Goal: Task Accomplishment & Management: Use online tool/utility

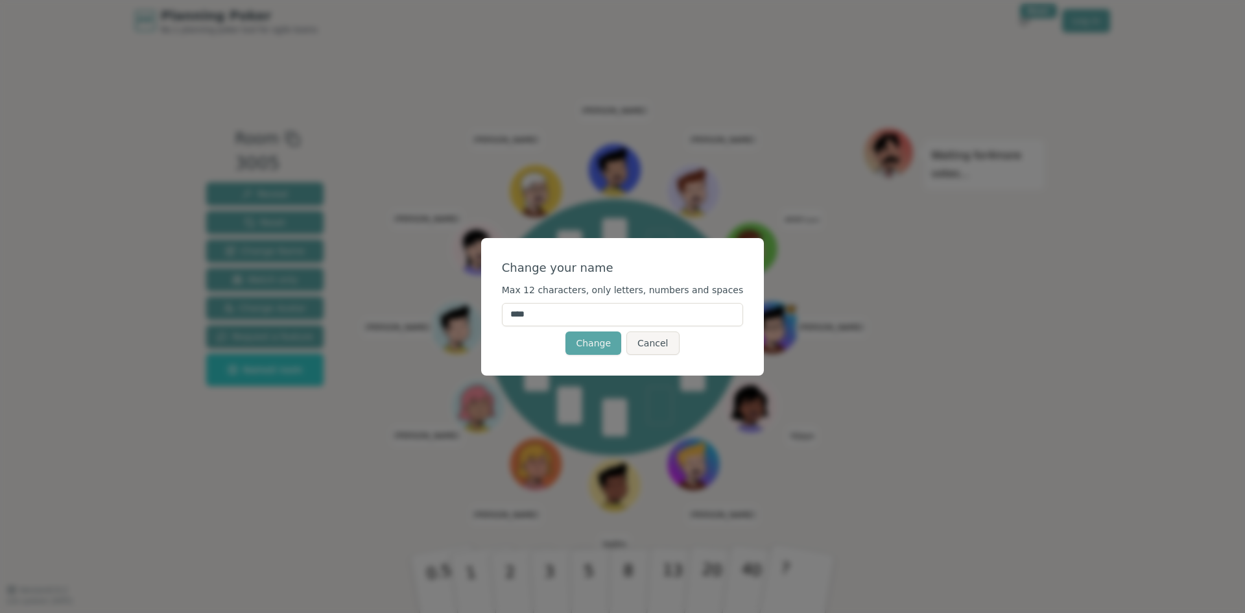
drag, startPoint x: 589, startPoint y: 309, endPoint x: 486, endPoint y: 317, distance: 102.7
click at [486, 317] on div "Change your name Max 12 characters, only letters, numbers and spaces **** Chang…" at bounding box center [622, 306] width 1245 height 613
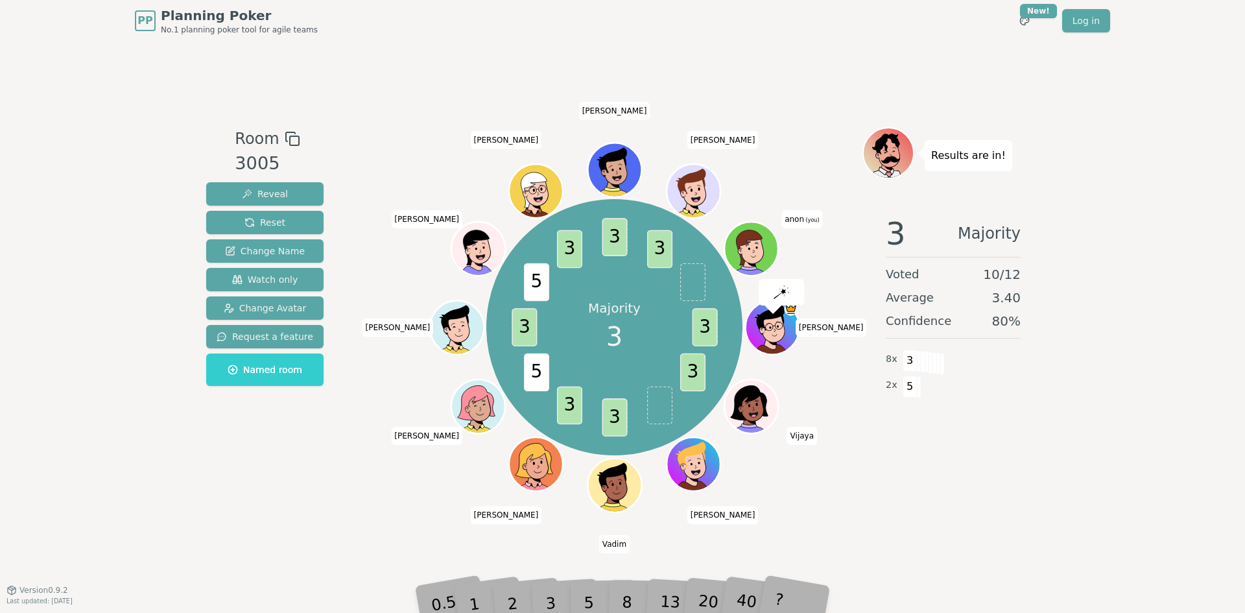
click at [801, 218] on span "anon (you)" at bounding box center [801, 218] width 41 height 18
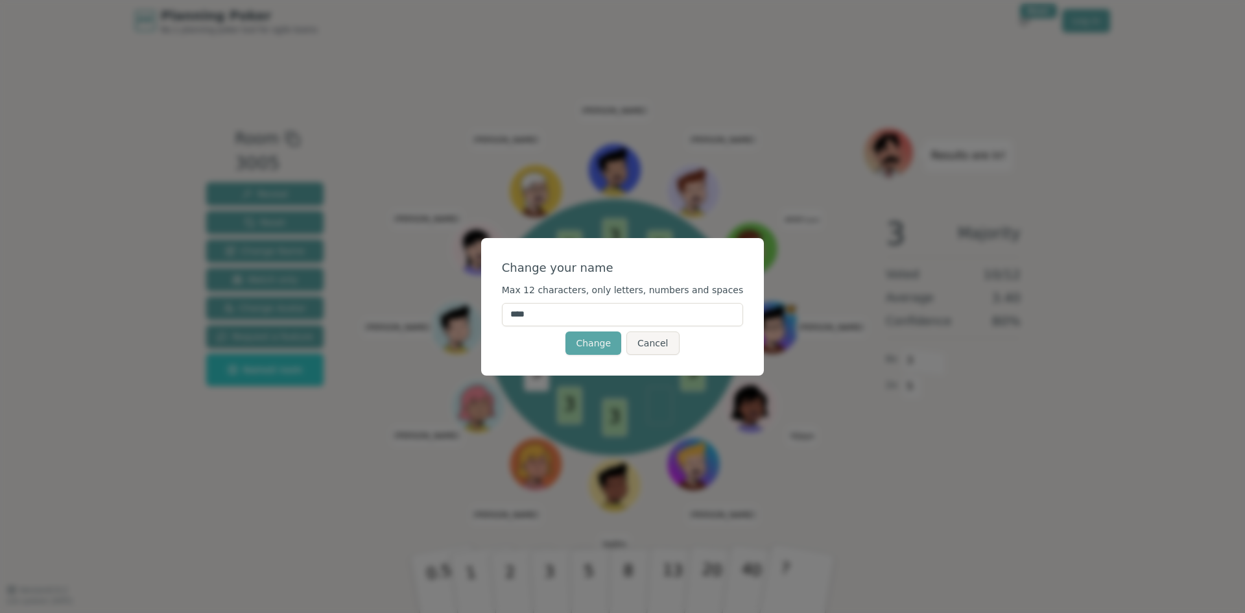
drag, startPoint x: 567, startPoint y: 316, endPoint x: 477, endPoint y: 316, distance: 89.5
click at [478, 314] on div "Change your name Max 12 characters, only letters, numbers and spaces **** Chang…" at bounding box center [622, 306] width 1245 height 613
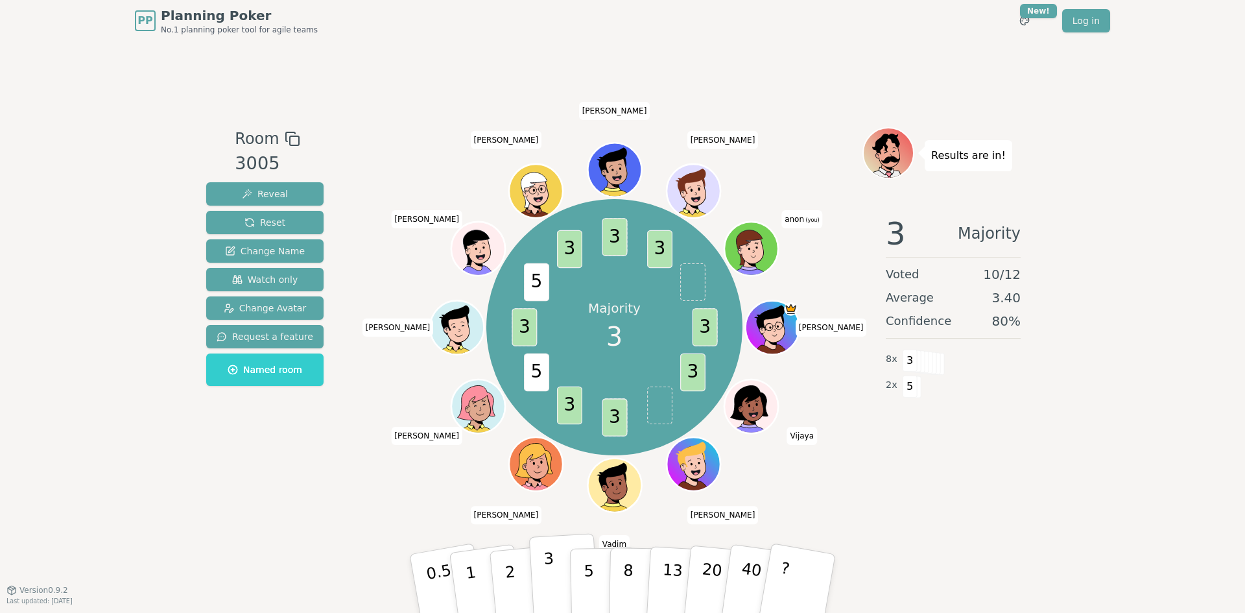
click at [563, 571] on button "3" at bounding box center [564, 583] width 71 height 101
click at [797, 220] on span "anon (you)" at bounding box center [801, 218] width 41 height 18
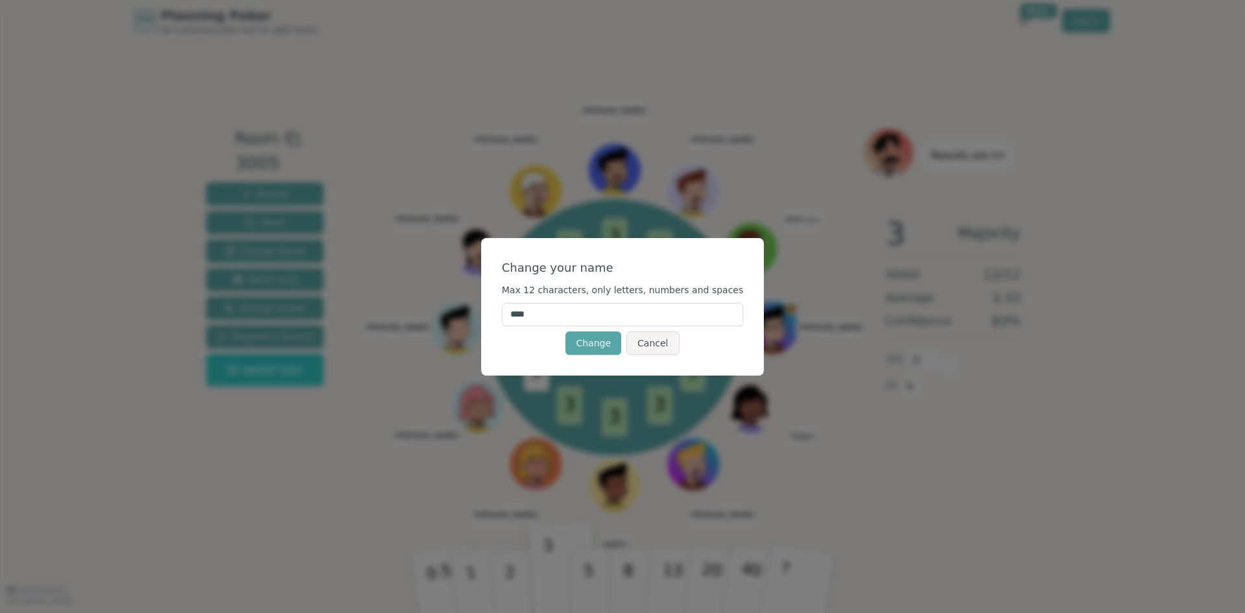
drag, startPoint x: 580, startPoint y: 313, endPoint x: 466, endPoint y: 321, distance: 114.4
click at [466, 321] on div "Change your name Max 12 characters, only letters, numbers and spaces **** Chang…" at bounding box center [622, 306] width 1245 height 613
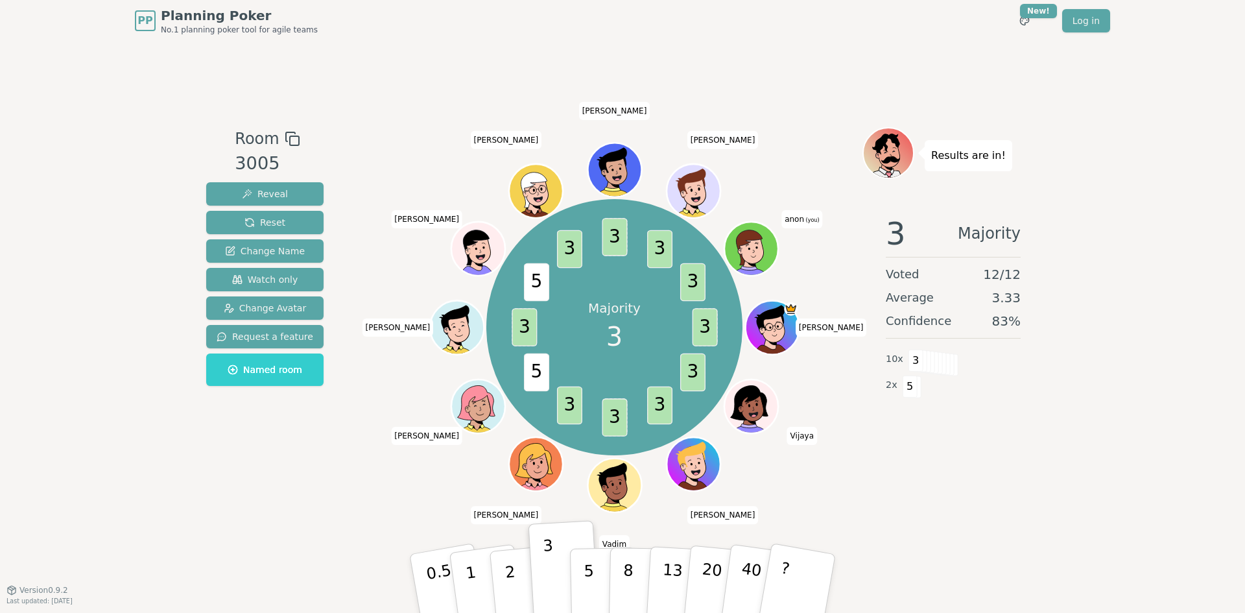
click at [766, 252] on icon at bounding box center [753, 256] width 26 height 8
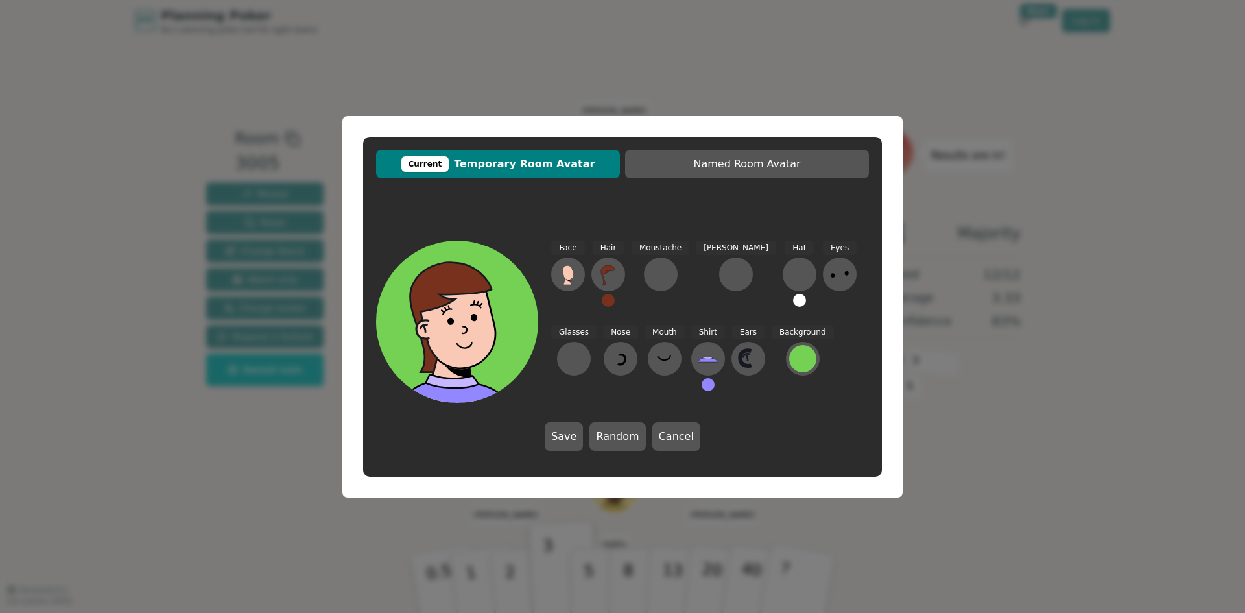
click at [978, 230] on div "Current Temporary Room Avatar Named Room Avatar Face Hair Moustache [PERSON_NAM…" at bounding box center [622, 306] width 1245 height 613
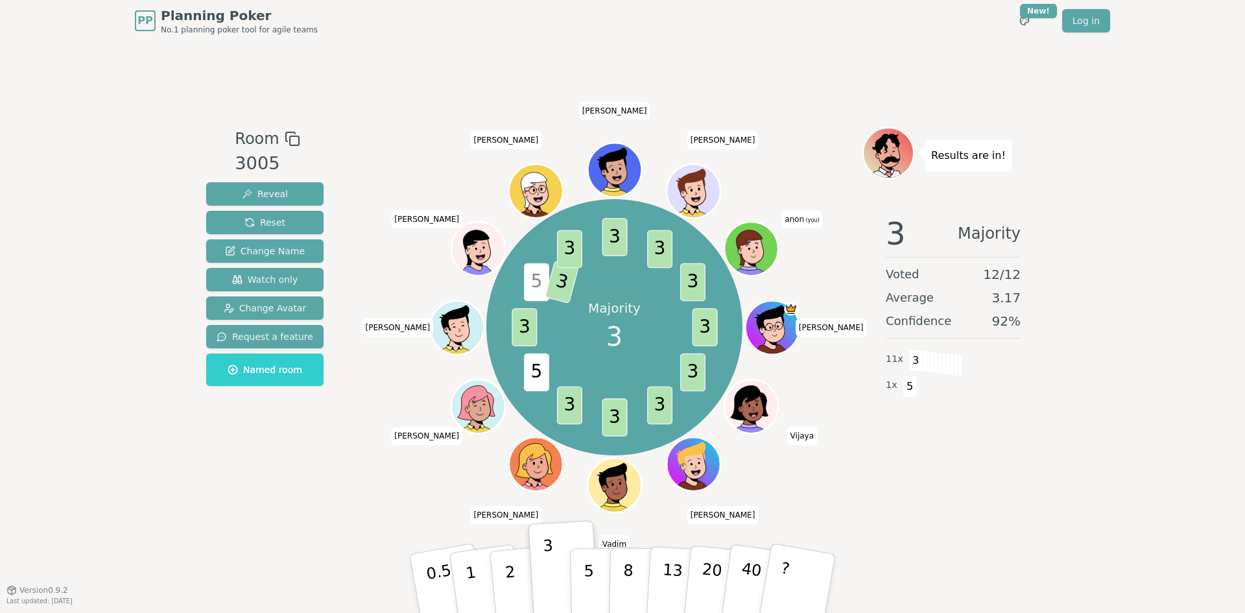
click at [812, 217] on span "(you)" at bounding box center [812, 220] width 16 height 6
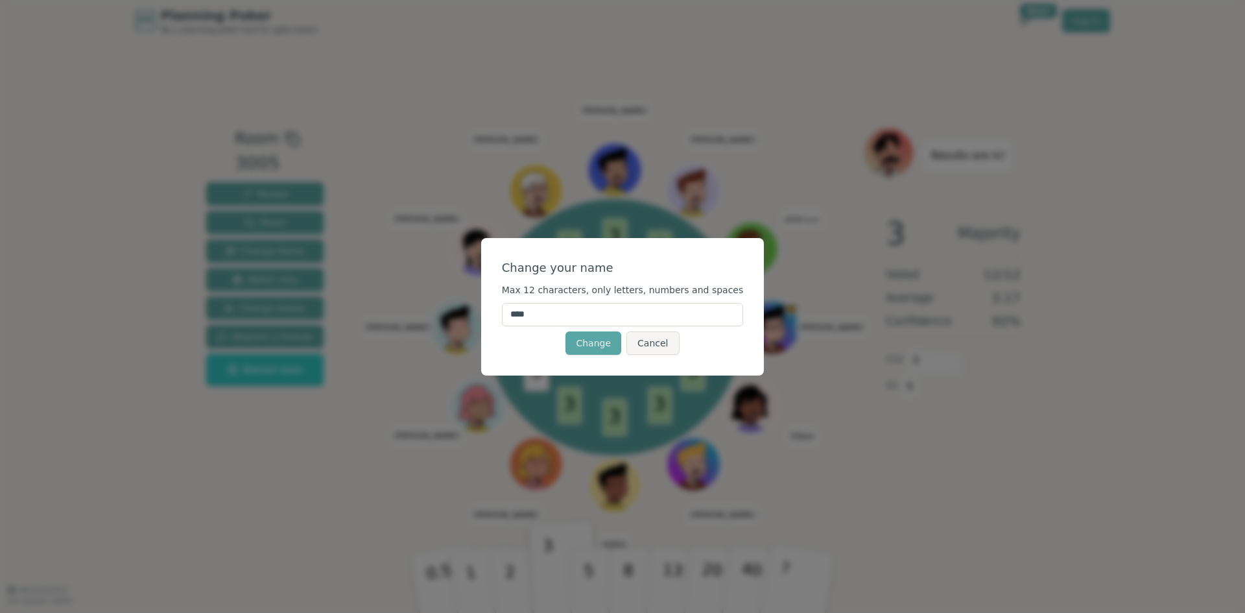
click at [593, 305] on input "****" at bounding box center [623, 314] width 242 height 23
type input "*"
type input "****"
click button "Change" at bounding box center [593, 342] width 56 height 23
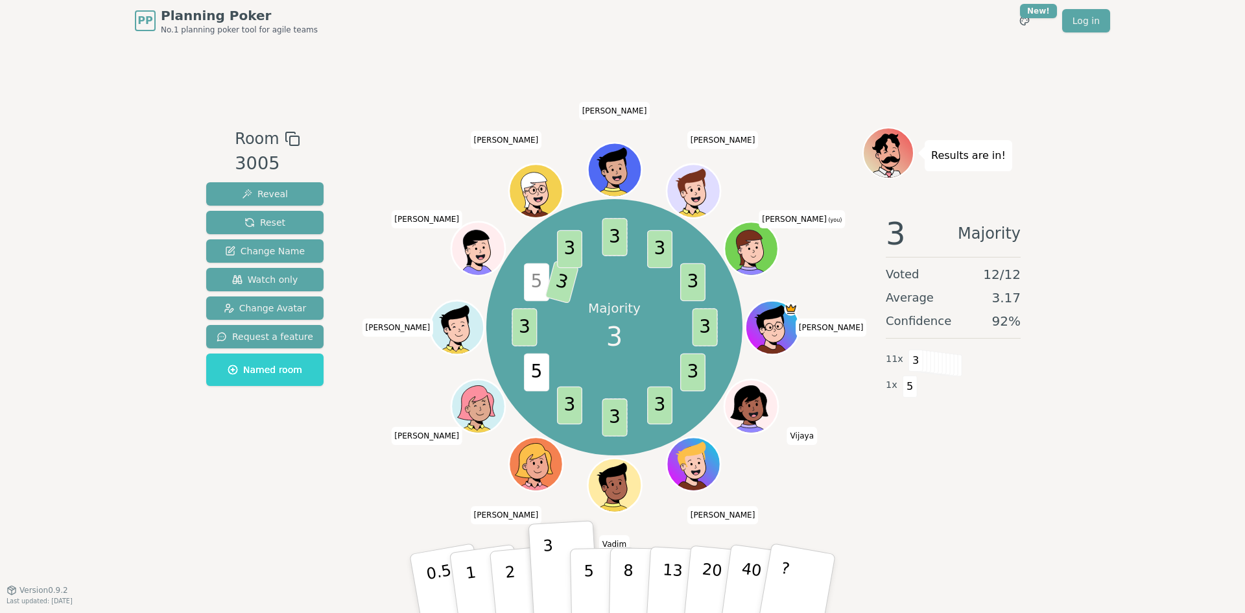
click at [760, 246] on icon at bounding box center [752, 248] width 53 height 6
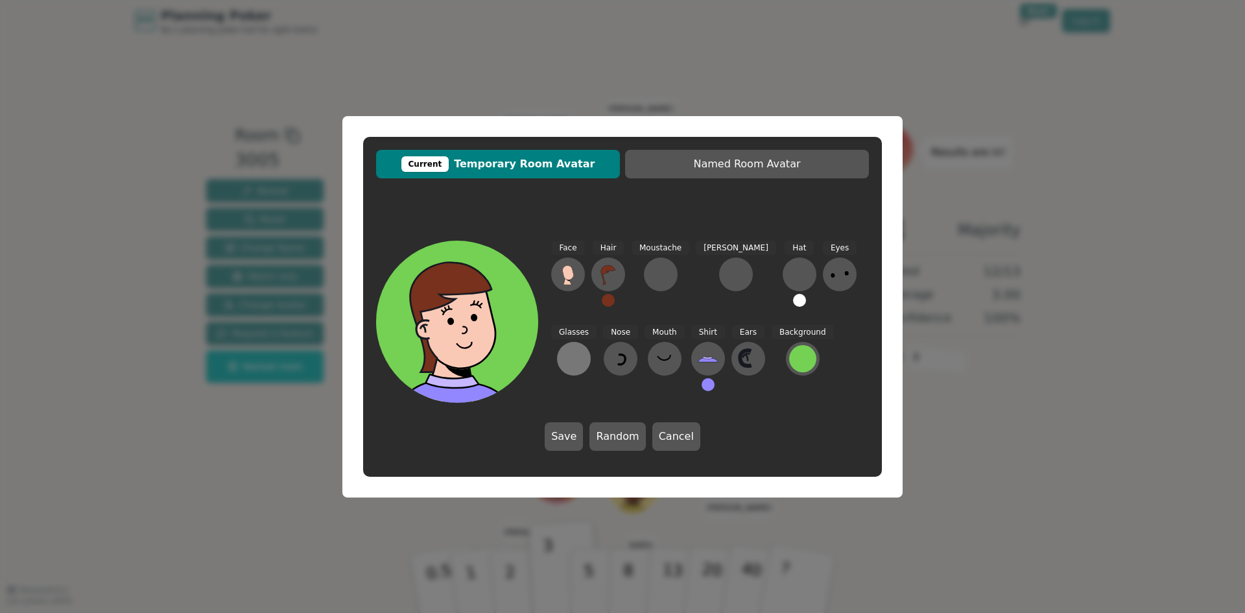
click at [584, 348] on div at bounding box center [573, 358] width 21 height 21
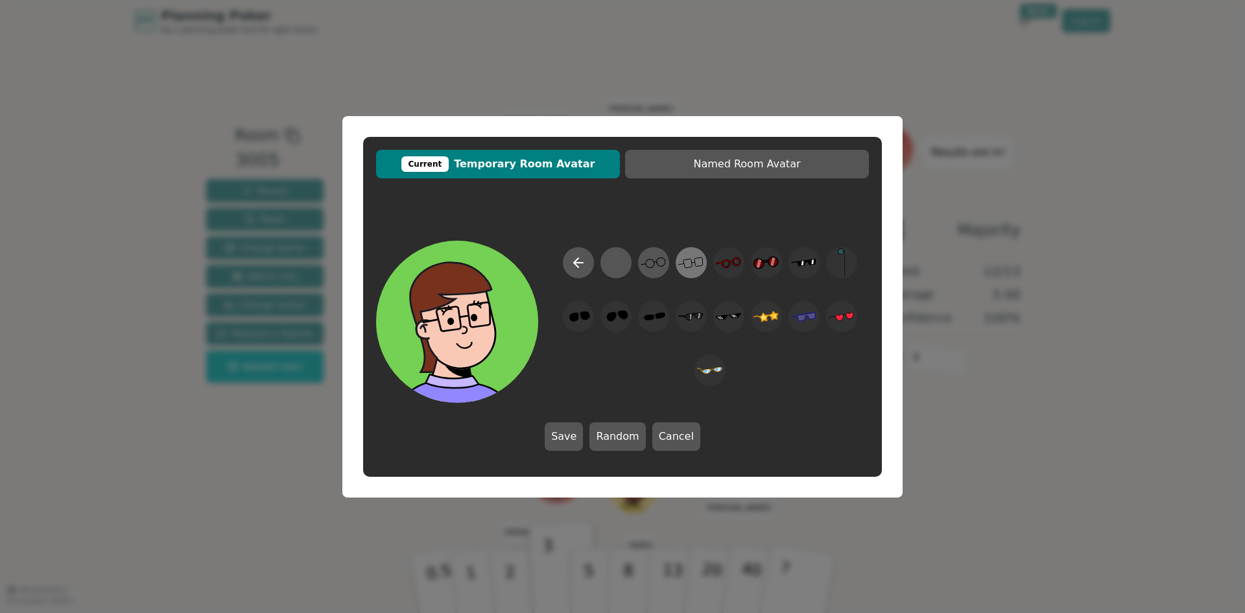
click at [689, 260] on icon at bounding box center [690, 262] width 25 height 29
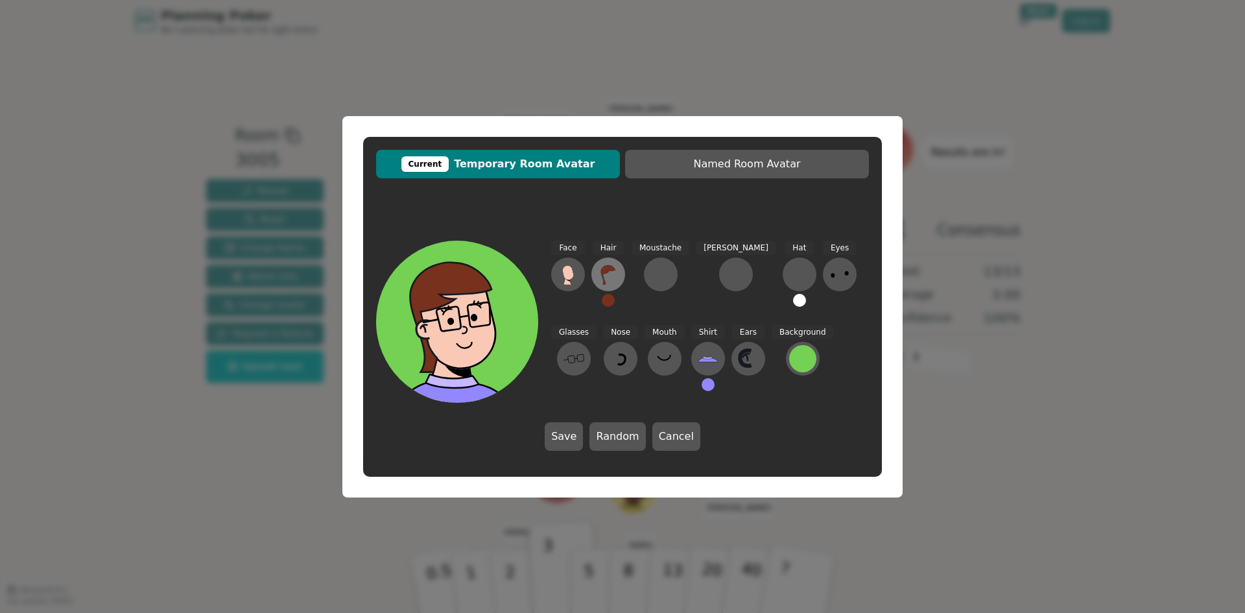
click at [609, 264] on button at bounding box center [608, 274] width 34 height 34
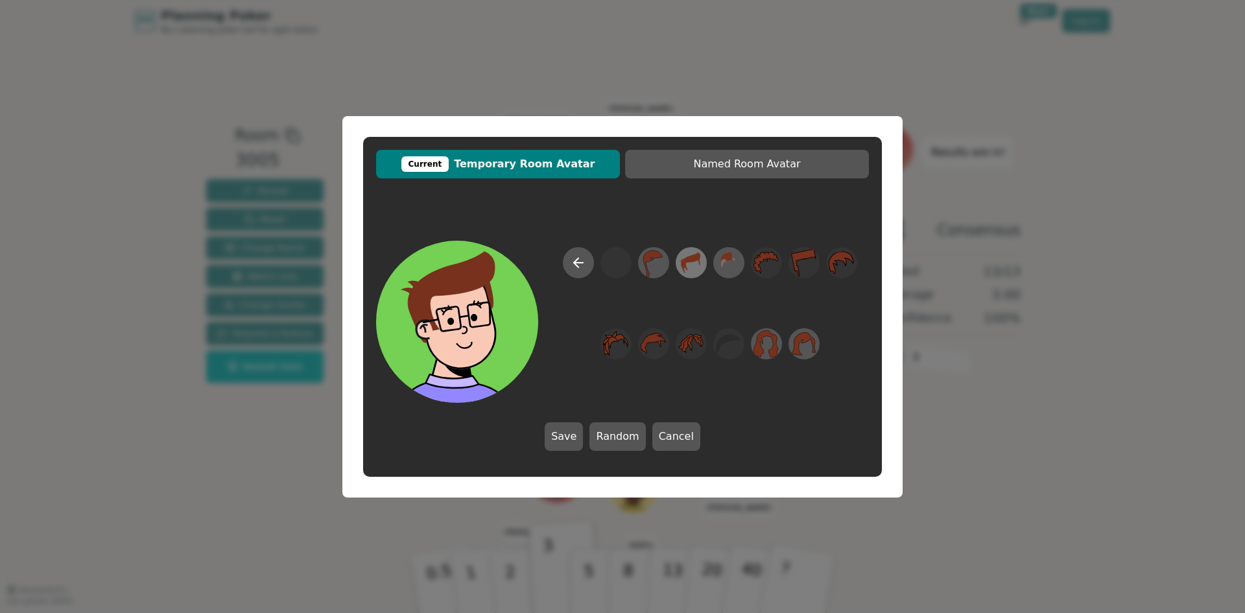
click at [692, 265] on icon at bounding box center [690, 262] width 25 height 29
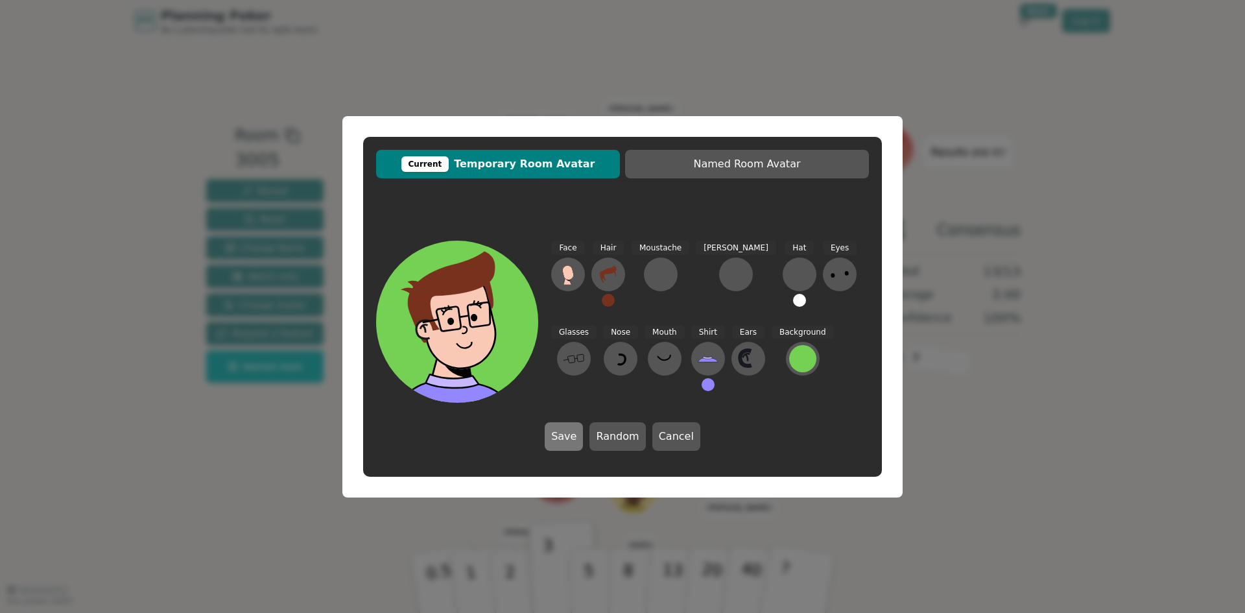
click at [572, 435] on button "Save" at bounding box center [564, 436] width 38 height 29
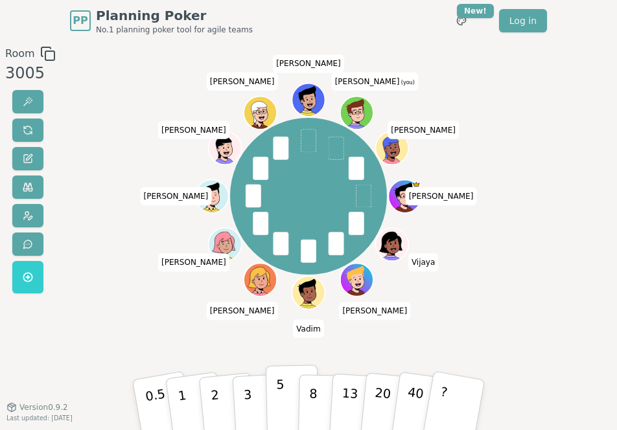
click at [288, 384] on button "5" at bounding box center [292, 404] width 53 height 79
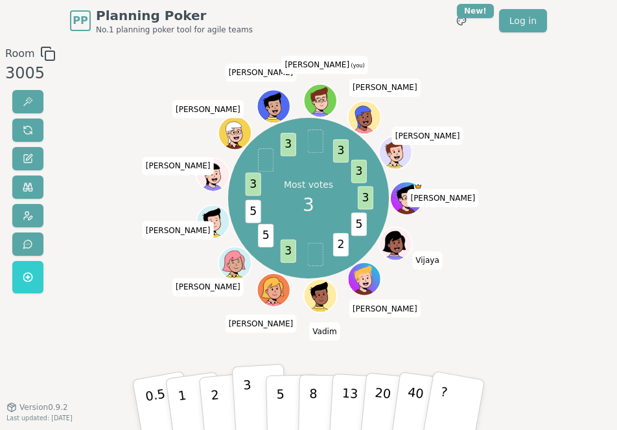
click at [257, 397] on button "3" at bounding box center [260, 404] width 56 height 80
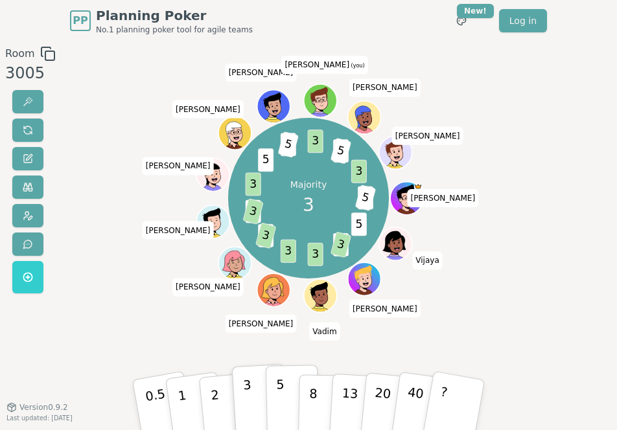
click at [289, 390] on button "5" at bounding box center [292, 404] width 53 height 79
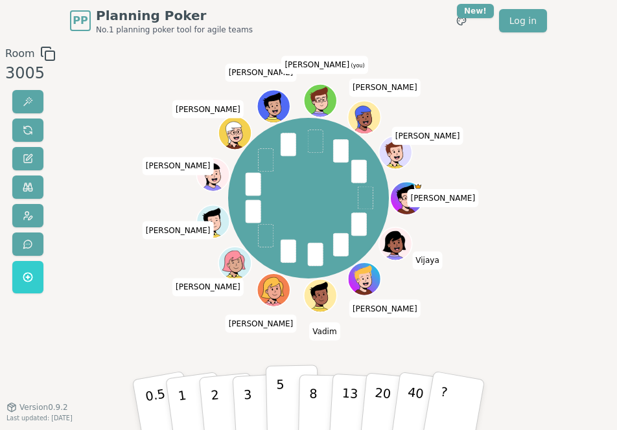
click at [280, 401] on p "5" at bounding box center [280, 404] width 9 height 57
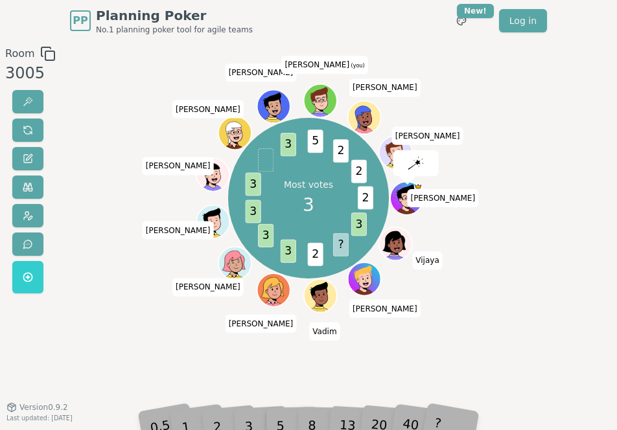
click at [223, 376] on div "Most votes 3 2 3 ? 2 3 3 3 3 3 5 2 2 [PERSON_NAME] [PERSON_NAME] [PERSON_NAME] …" at bounding box center [308, 224] width 333 height 357
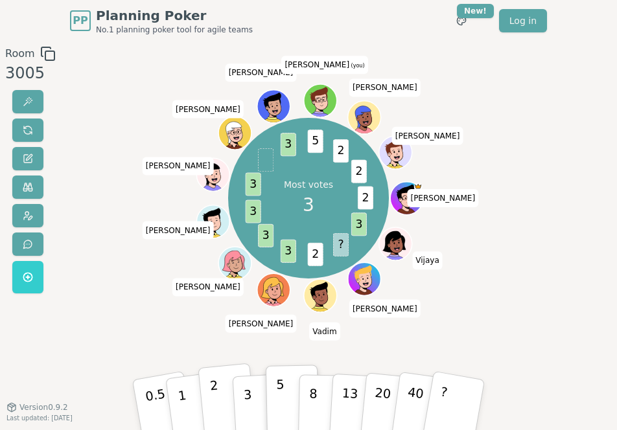
click at [222, 405] on button "2" at bounding box center [227, 404] width 59 height 82
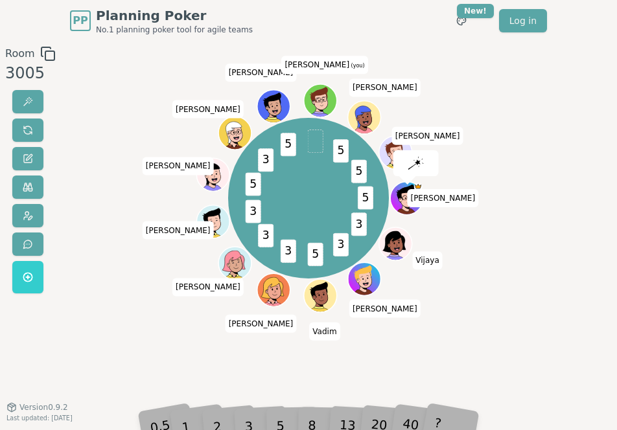
click at [252, 368] on div "5 3 3 5 3 3 3 5 3 5 5 5 [PERSON_NAME] [PERSON_NAME] [PERSON_NAME] [PERSON_NAME]…" at bounding box center [308, 224] width 333 height 357
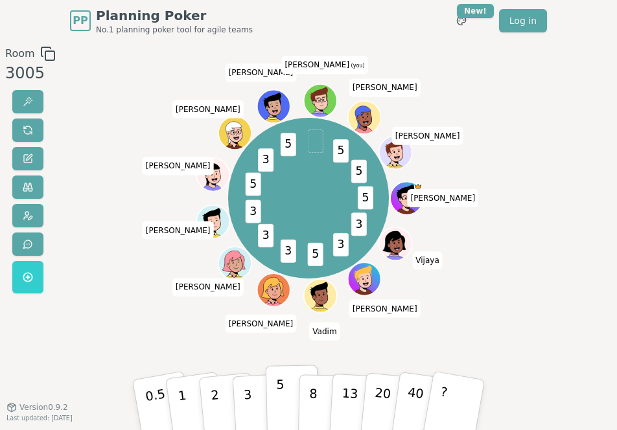
click at [279, 408] on p "5" at bounding box center [280, 404] width 9 height 57
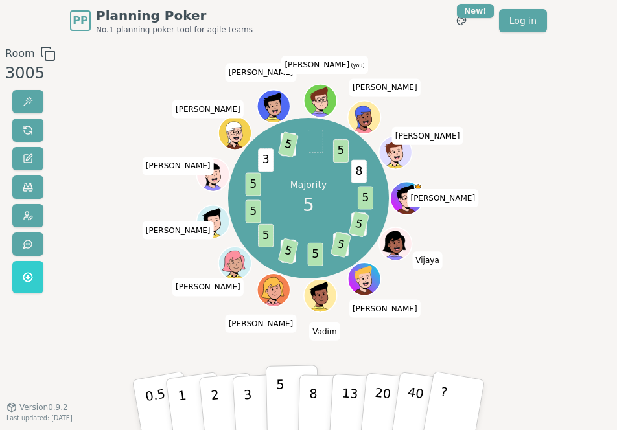
click at [287, 394] on button "5" at bounding box center [292, 404] width 53 height 79
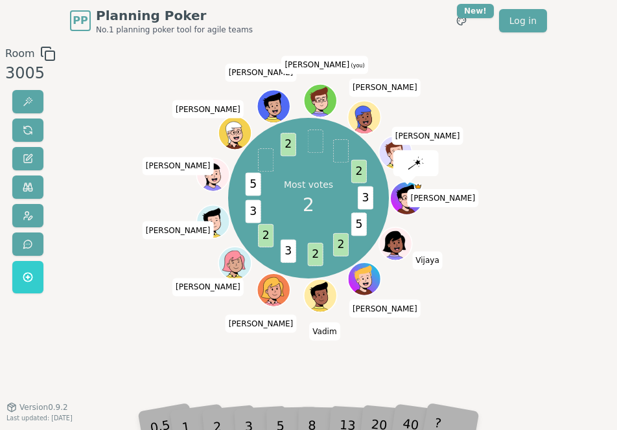
click at [256, 373] on div "Most votes 2 3 5 2 2 3 2 3 5 2 2 [PERSON_NAME] [PERSON_NAME] [PERSON_NAME] [PER…" at bounding box center [308, 224] width 333 height 357
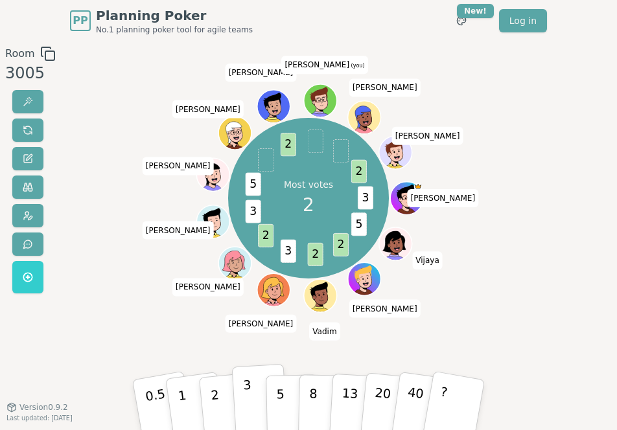
click at [255, 391] on button "3" at bounding box center [260, 404] width 56 height 80
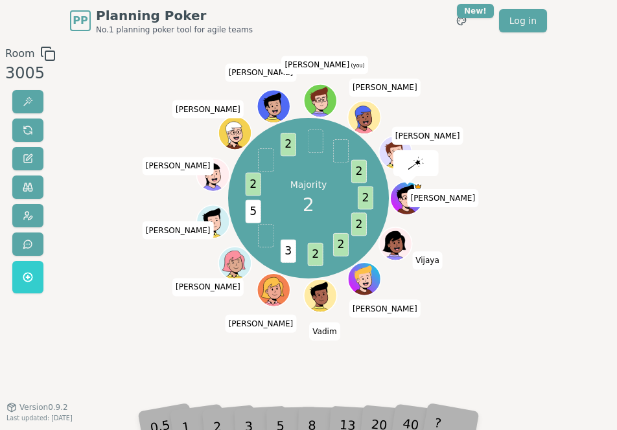
click at [325, 368] on div "Majority 2 2 2 2 2 3 5 2 2 2 [PERSON_NAME] [PERSON_NAME] [PERSON_NAME] [PERSON_…" at bounding box center [308, 224] width 333 height 357
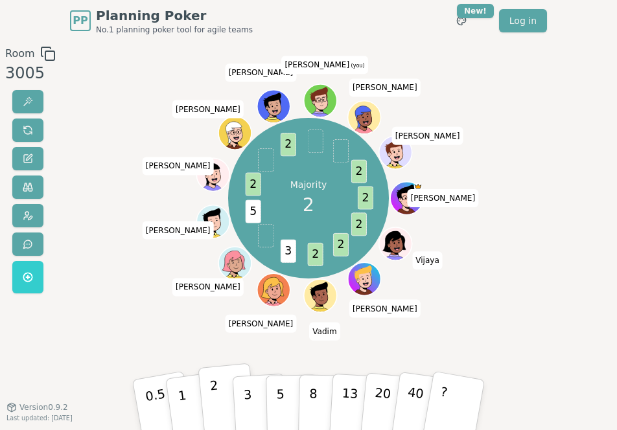
click at [224, 392] on button "2" at bounding box center [227, 404] width 59 height 82
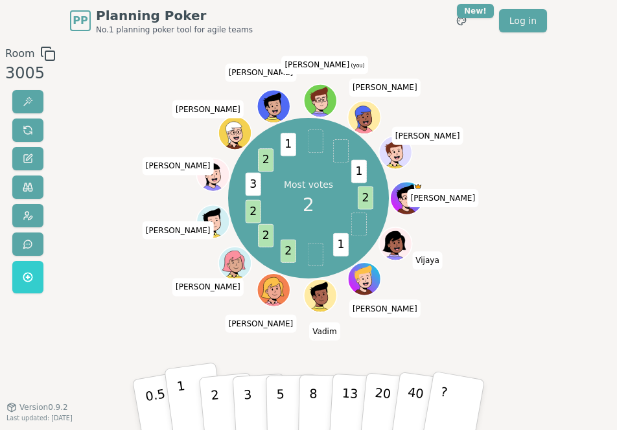
click at [188, 399] on button "1" at bounding box center [195, 404] width 62 height 84
